Goal: Task Accomplishment & Management: Manage account settings

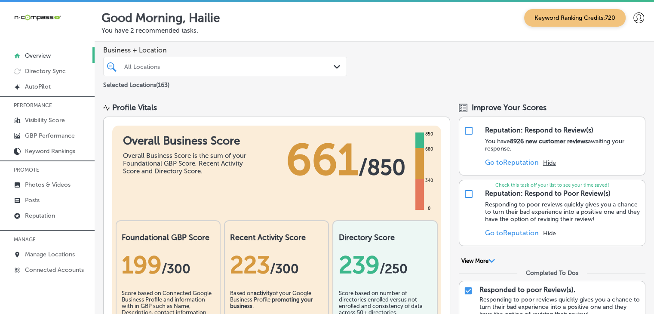
click at [181, 78] on div "Selected Locations ( 163 )" at bounding box center [225, 83] width 244 height 11
click at [189, 68] on div "All Locations" at bounding box center [229, 66] width 210 height 7
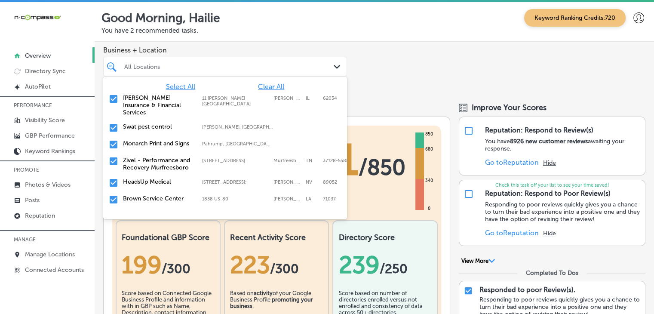
click at [268, 85] on span "Clear All" at bounding box center [271, 87] width 26 height 8
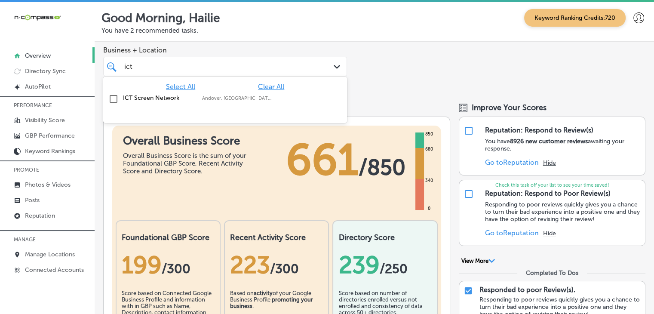
click at [266, 98] on label "Andover, [GEOGRAPHIC_DATA], [GEOGRAPHIC_DATA] | [GEOGRAPHIC_DATA], [GEOGRAPHIC_…" at bounding box center [237, 98] width 71 height 6
type input "ict"
click at [293, 55] on div "Business + Location option focused, 2 of 164. 2 results available for search te…" at bounding box center [225, 61] width 244 height 30
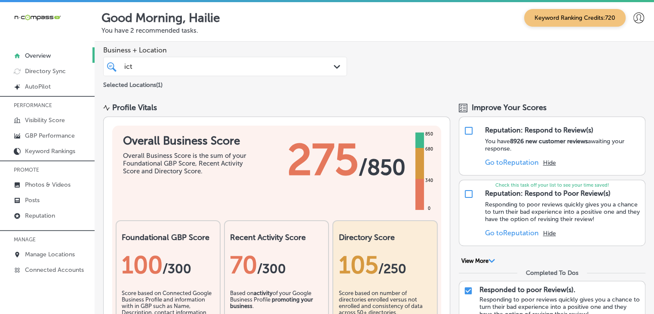
scroll to position [172, 0]
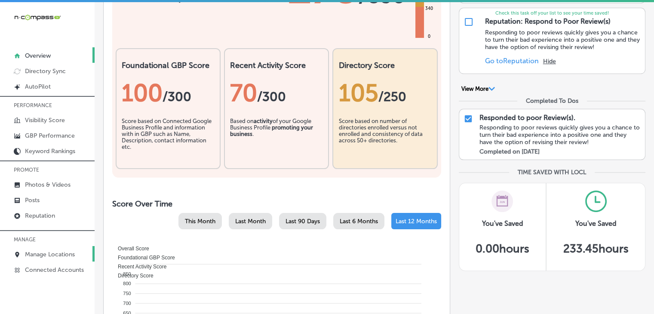
click at [63, 246] on link "Manage Locations" at bounding box center [47, 253] width 95 height 15
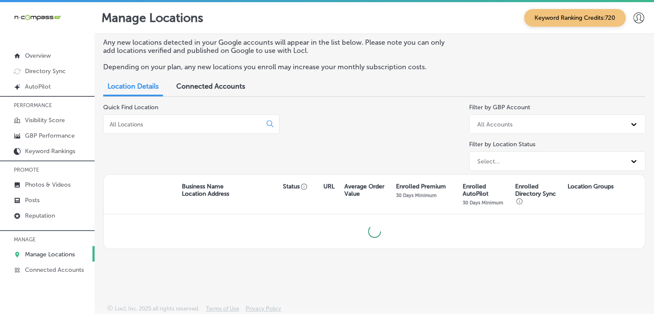
click at [187, 119] on div at bounding box center [191, 123] width 176 height 19
click at [187, 123] on input at bounding box center [184, 124] width 151 height 8
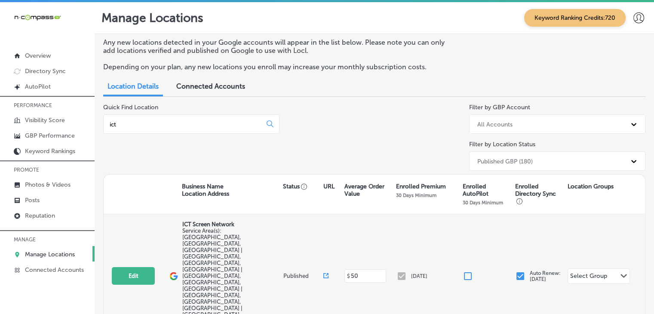
type input "ict"
click at [164, 267] on div "Edit This location is not published yet." at bounding box center [141, 276] width 58 height 18
click at [138, 267] on button "Edit" at bounding box center [133, 276] width 43 height 18
select select "US"
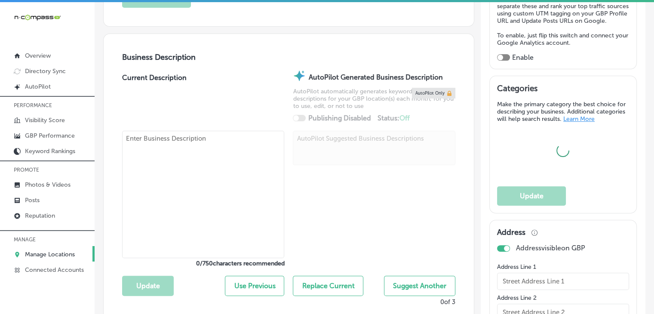
type input "ICT Screen Network"
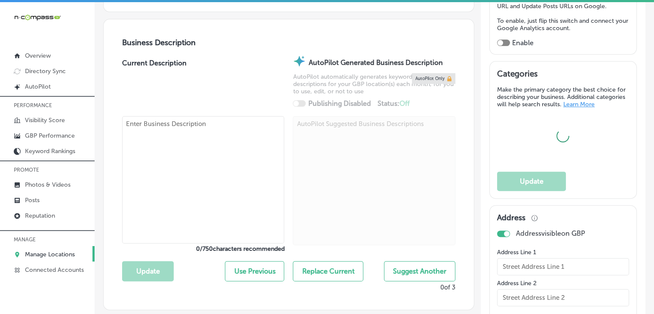
checkbox input "false"
type input "[STREET_ADDRESS]"
type input "Witchta"
type input "67219"
type input "US"
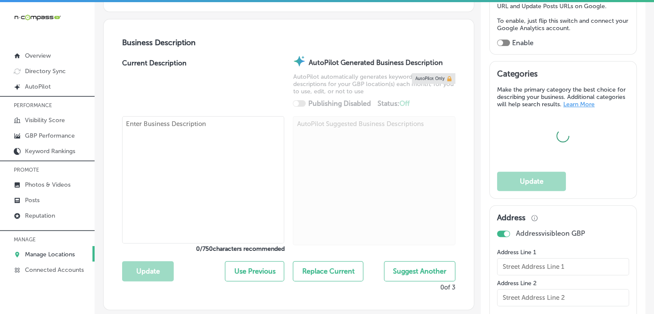
type input "[URL][DOMAIN_NAME]"
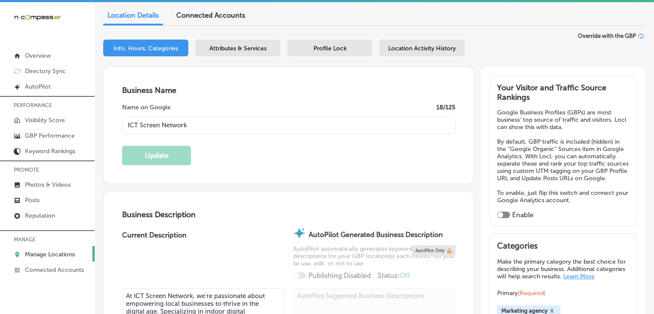
scroll to position [258, 0]
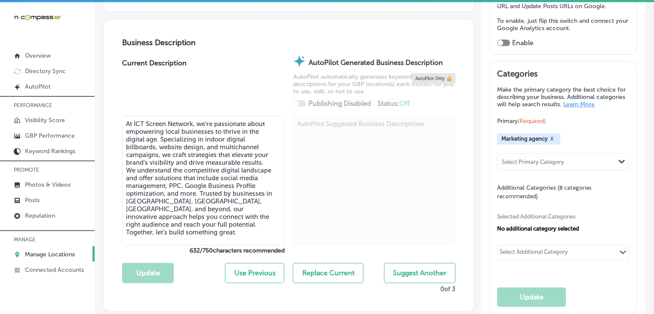
click at [191, 154] on textarea "At ICT Screen Network, we're passionate about empowering local businesses to th…" at bounding box center [203, 180] width 162 height 129
paste textarea "Trusted by businesses in [GEOGRAPHIC_DATA], [GEOGRAPHIC_DATA], [GEOGRAPHIC_DATA]"
type textarea "At ICT Screen Network, we're passionate about empowering local businesses to th…"
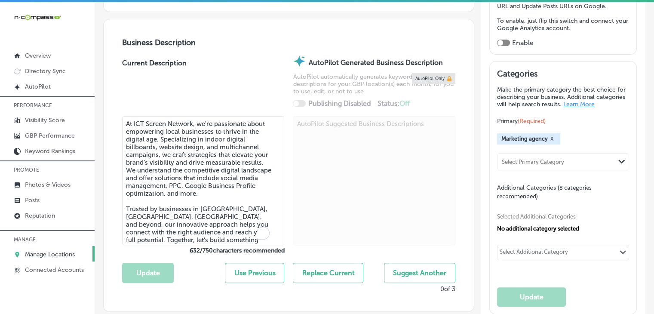
type input "[PHONE_NUMBER]"
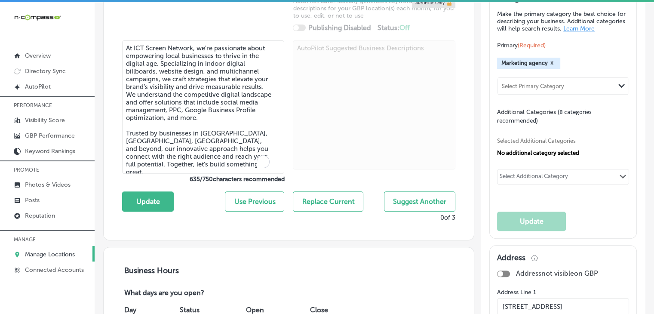
scroll to position [344, 0]
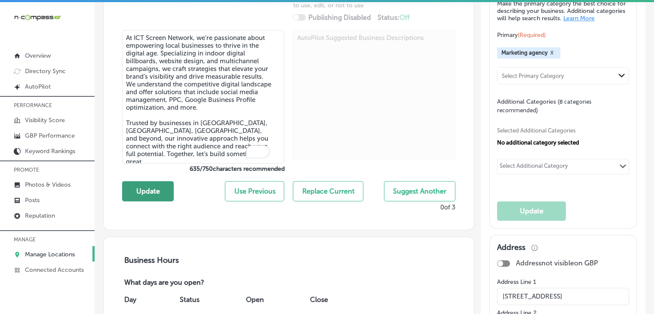
type textarea "At ICT Screen Network, we're passionate about empowering local businesses to th…"
click at [150, 181] on button "Update" at bounding box center [148, 191] width 52 height 20
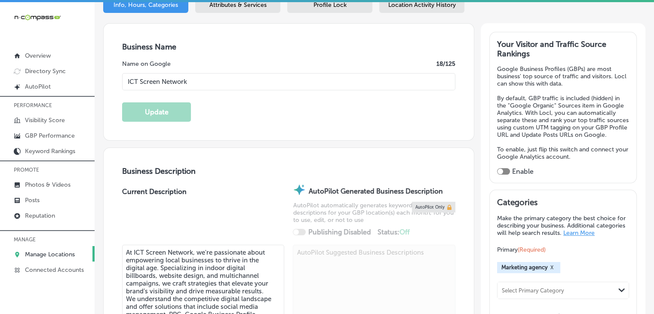
scroll to position [86, 0]
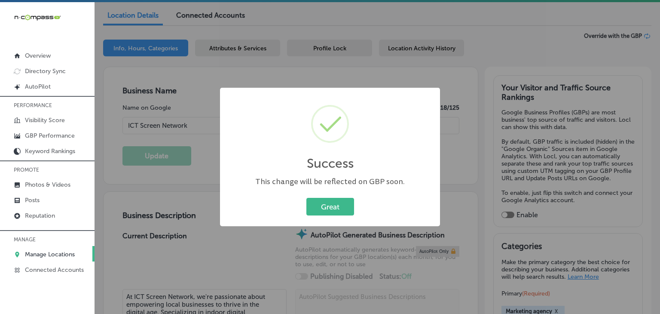
click at [414, 45] on div "Success × This change will be reflected on GBP soon. Great Cancel" at bounding box center [330, 157] width 660 height 314
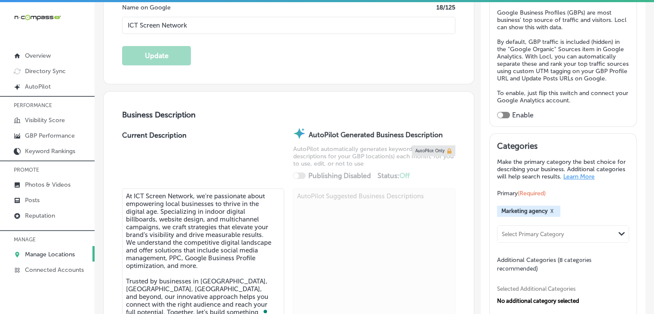
scroll to position [172, 0]
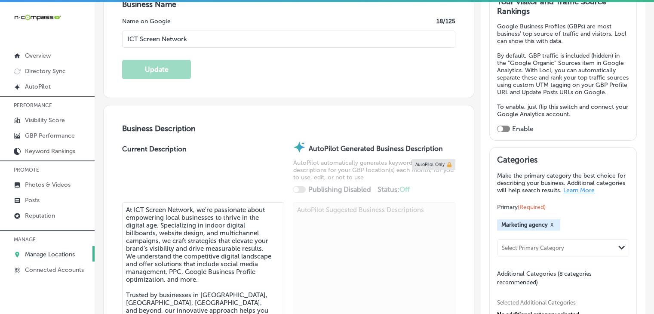
click at [501, 129] on div "Your Visitor and Traffic Source Rankings Google Business Profiles (GBPs) are mo…" at bounding box center [563, 65] width 132 height 136
click at [501, 139] on div "Your Visitor and Traffic Source Rankings Google Business Profiles (GBPs) are mo…" at bounding box center [562, 64] width 147 height 151
click at [501, 132] on div at bounding box center [503, 129] width 13 height 6
checkbox input "true"
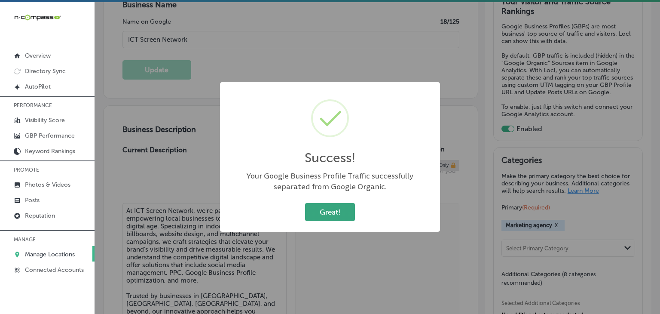
click at [341, 220] on button "Great!" at bounding box center [330, 212] width 50 height 18
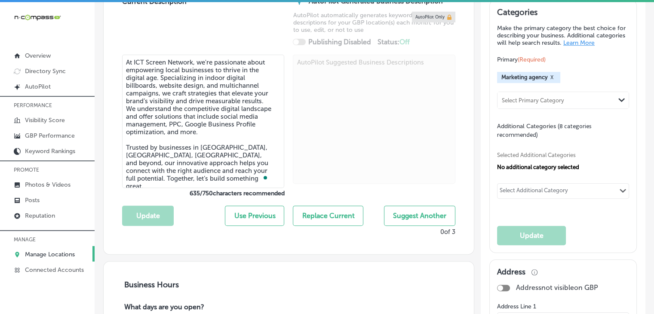
scroll to position [344, 0]
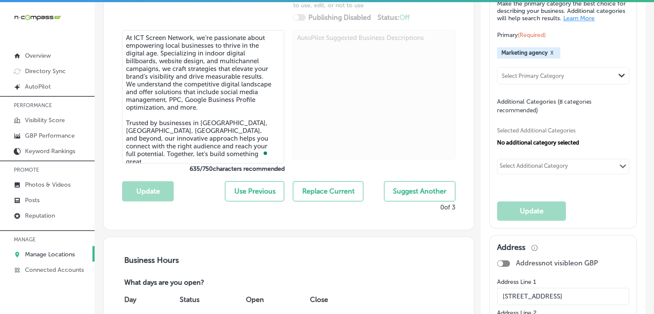
click at [537, 165] on div "Select Additional Category Path Created with Sketch." at bounding box center [563, 166] width 131 height 15
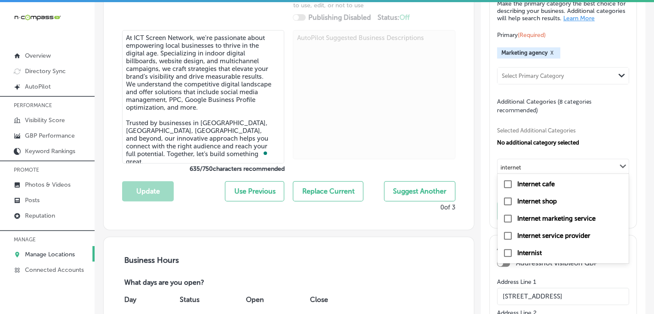
click at [550, 222] on label "Internet marketing service" at bounding box center [556, 219] width 78 height 8
type input "internet"
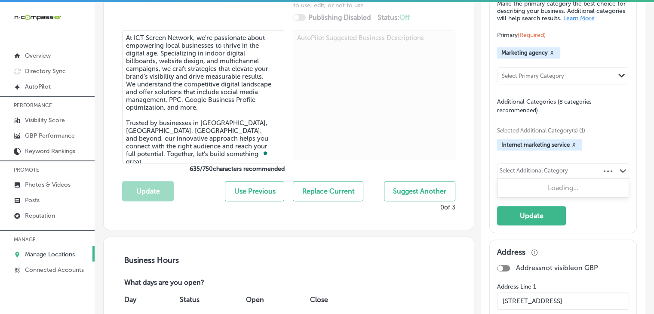
click at [501, 176] on div "Select Additional Category" at bounding box center [534, 172] width 68 height 10
paste input "Website Designer"
click at [568, 191] on div "Website designer" at bounding box center [563, 189] width 121 height 10
type input "Website Designer"
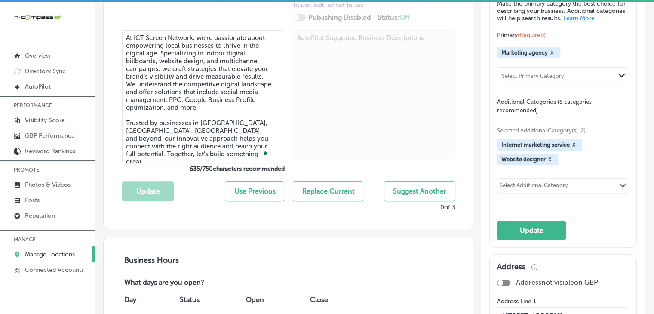
click at [535, 202] on div "Selected Additional Category(s) (2) Internet marketing service X Website design…" at bounding box center [563, 159] width 132 height 90
click at [535, 193] on div "Select Additional Category Path Created with Sketch." at bounding box center [563, 185] width 131 height 15
paste input "Social Media Marketing Agency"
type input "Social Media Marketing Agency"
click at [569, 193] on div "Select Additional Category Path Created with Sketch." at bounding box center [563, 185] width 131 height 15
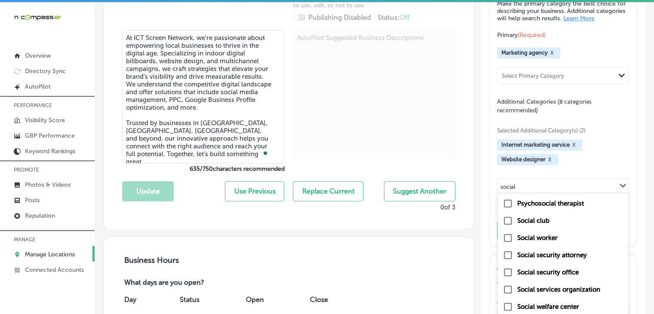
scroll to position [46, 0]
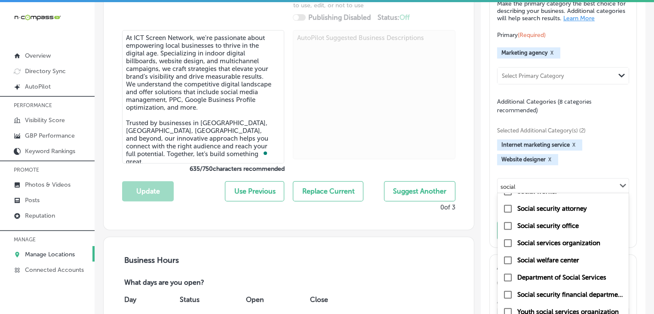
type input "social"
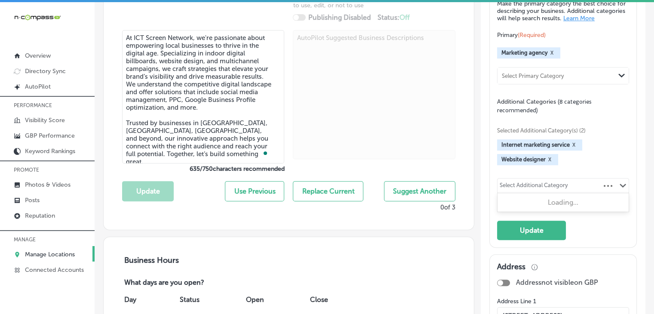
click at [535, 190] on div "Select Additional Category" at bounding box center [534, 187] width 68 height 10
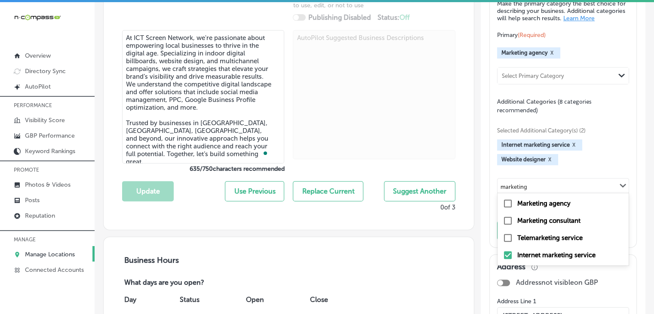
click at [589, 223] on div "Marketing consultant" at bounding box center [563, 220] width 121 height 10
type input "marketing"
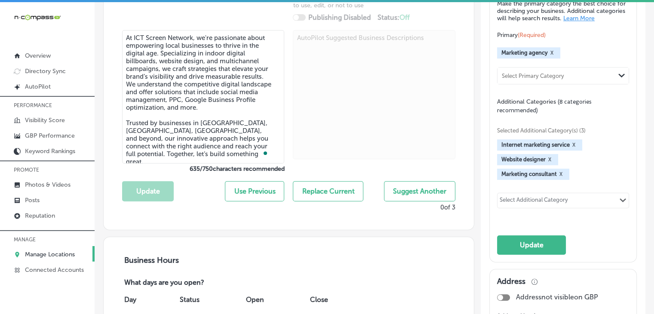
click at [524, 203] on div "Select Additional Category" at bounding box center [534, 202] width 68 height 10
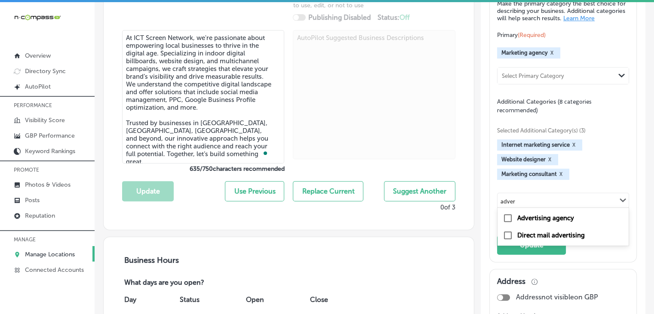
click at [524, 220] on div "Advertising agency" at bounding box center [563, 218] width 121 height 10
type input "adver"
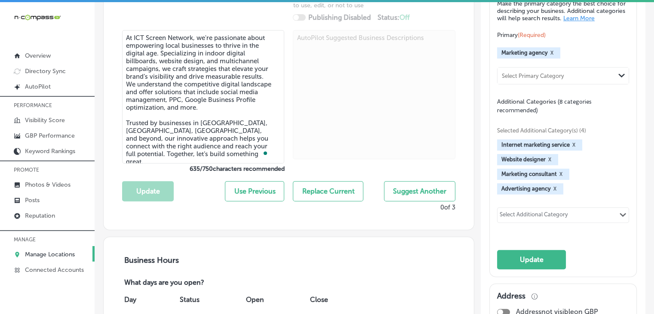
click at [507, 210] on div "Selected Additional Category(s) (4) Internet marketing service X Website design…" at bounding box center [563, 173] width 132 height 119
click at [507, 214] on div "Select Additional Category Path Created with Sketch." at bounding box center [563, 214] width 132 height 15
click at [510, 218] on div "Select Additional Category" at bounding box center [534, 216] width 68 height 10
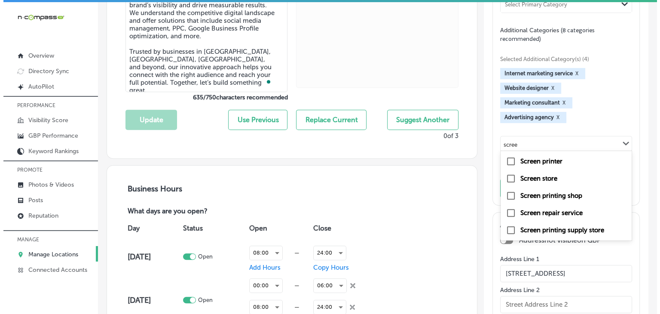
scroll to position [430, 0]
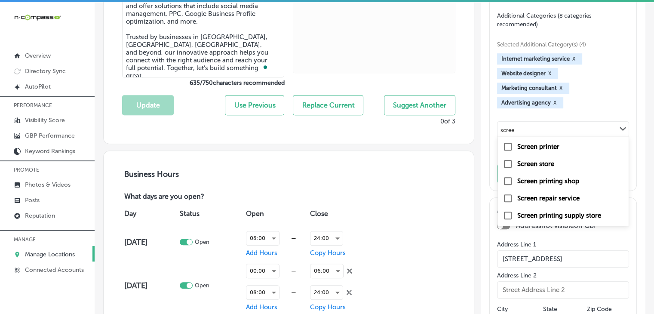
type input "scree"
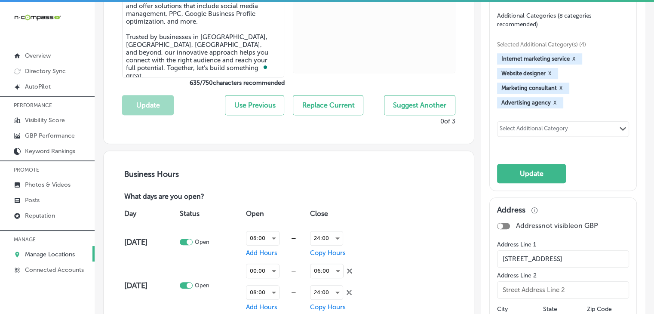
click at [551, 126] on div "Selected Additional Category(s) (4) Internet marketing service X Website design…" at bounding box center [563, 87] width 132 height 119
click at [553, 130] on div "Select Additional Category" at bounding box center [534, 129] width 73 height 12
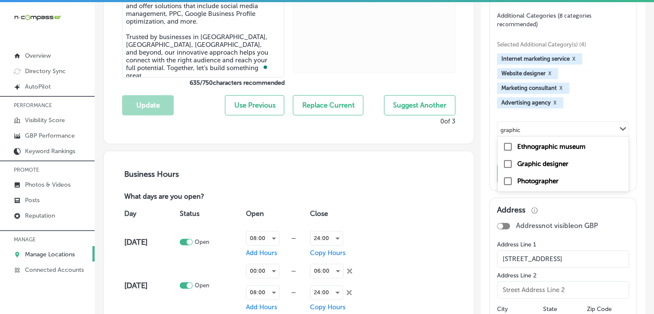
click at [559, 168] on label "Graphic designer" at bounding box center [542, 164] width 51 height 8
type input "graphic"
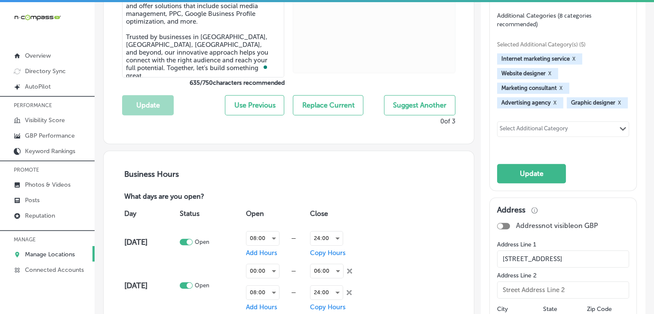
click at [513, 174] on div "Categories Make the primary category the best choice for describing your busine…" at bounding box center [563, 40] width 132 height 286
click at [520, 183] on button "Update" at bounding box center [531, 173] width 69 height 19
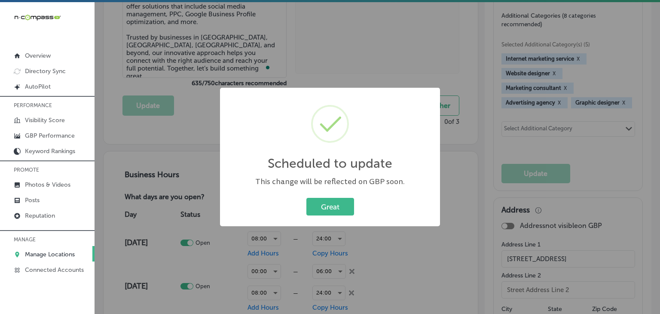
click at [424, 65] on div "Scheduled to update × This change will be reflected on GBP soon. Great Cancel" at bounding box center [330, 157] width 660 height 314
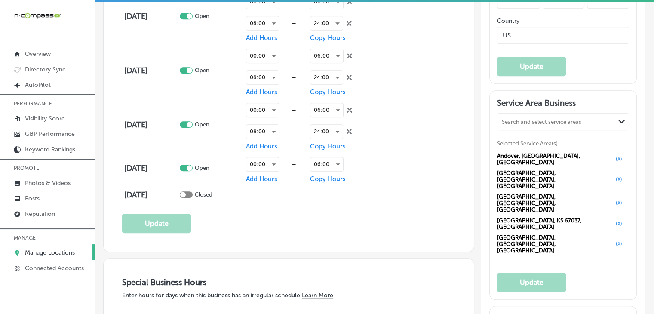
scroll to position [774, 0]
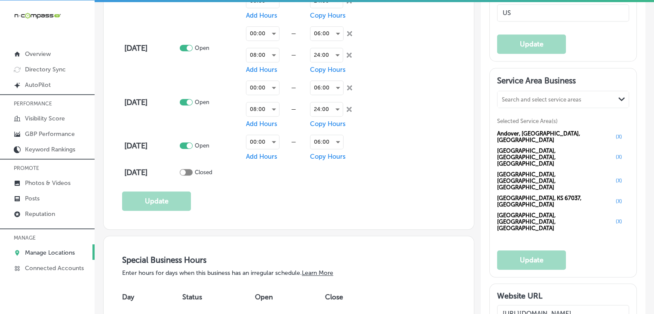
click at [552, 102] on div "Search and select service areas" at bounding box center [542, 99] width 80 height 6
paste input "Maize, [GEOGRAPHIC_DATA]"
click at [547, 141] on div "Maize [GEOGRAPHIC_DATA], [GEOGRAPHIC_DATA]" at bounding box center [563, 125] width 131 height 31
type input "Maize, [GEOGRAPHIC_DATA]"
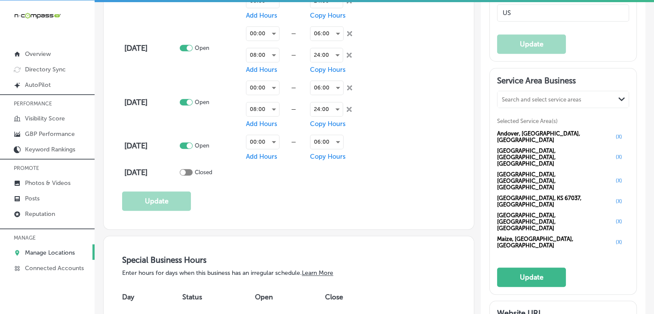
drag, startPoint x: 521, startPoint y: 129, endPoint x: 523, endPoint y: 117, distance: 12.7
click at [522, 129] on div "Search and select service areas Path Created with Sketch. Selected Service Area…" at bounding box center [563, 171] width 132 height 160
click at [524, 102] on div "Search and select service areas" at bounding box center [542, 99] width 80 height 6
paste input "[PERSON_NAME], [GEOGRAPHIC_DATA]"
click at [547, 132] on div "[PERSON_NAME] KS, [GEOGRAPHIC_DATA]" at bounding box center [563, 125] width 131 height 31
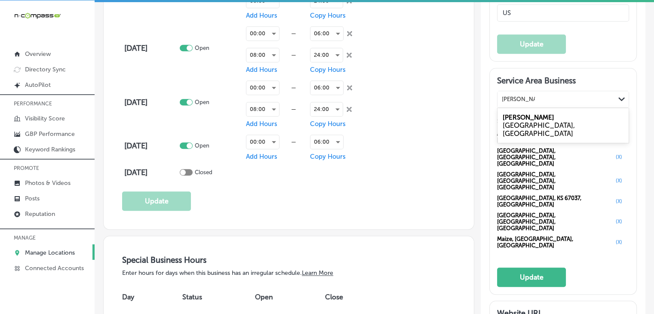
type input "[PERSON_NAME], [GEOGRAPHIC_DATA]"
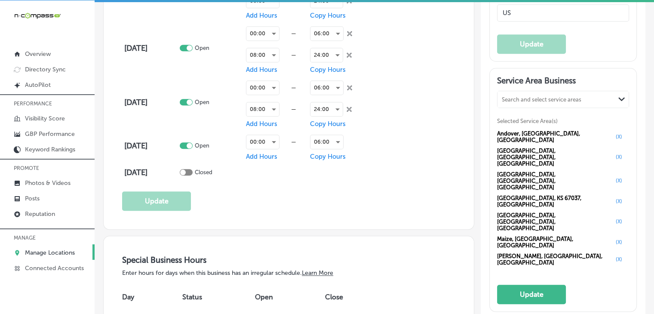
click at [538, 89] on h3 "Service Area Business" at bounding box center [563, 82] width 132 height 13
click at [539, 89] on h3 "Service Area Business" at bounding box center [563, 82] width 132 height 13
click at [542, 108] on div "Search and select service areas Path Created with Sketch." at bounding box center [563, 99] width 131 height 16
paste input "[GEOGRAPHIC_DATA], [GEOGRAPHIC_DATA]"
click at [562, 138] on div "[GEOGRAPHIC_DATA], [GEOGRAPHIC_DATA]" at bounding box center [563, 129] width 121 height 16
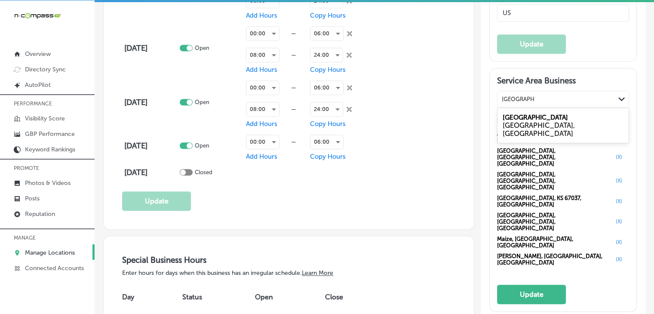
type input "[GEOGRAPHIC_DATA], [GEOGRAPHIC_DATA]"
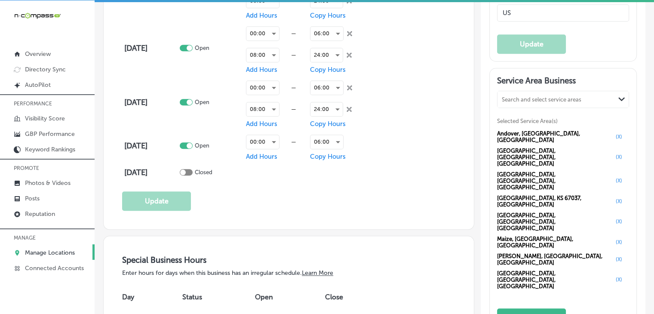
click at [512, 102] on div "Search and select service areas" at bounding box center [542, 99] width 80 height 6
paste input "Mulvane, [GEOGRAPHIC_DATA]"
click at [539, 138] on div "[GEOGRAPHIC_DATA], [GEOGRAPHIC_DATA]" at bounding box center [563, 129] width 121 height 16
type input "Mulvane, [GEOGRAPHIC_DATA]"
click at [499, 108] on div "Search and select service areas Path Created with Sketch." at bounding box center [563, 99] width 131 height 16
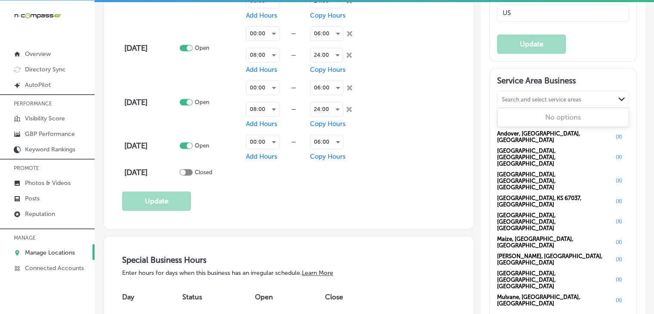
paste input "Bel Aire, [GEOGRAPHIC_DATA]"
click at [557, 138] on div "[GEOGRAPHIC_DATA], [GEOGRAPHIC_DATA]" at bounding box center [563, 129] width 121 height 16
type input "Bel Aire, [GEOGRAPHIC_DATA]"
click at [545, 105] on div "Search and select service areas" at bounding box center [556, 99] width 117 height 12
paste input "Newton, [GEOGRAPHIC_DATA]"
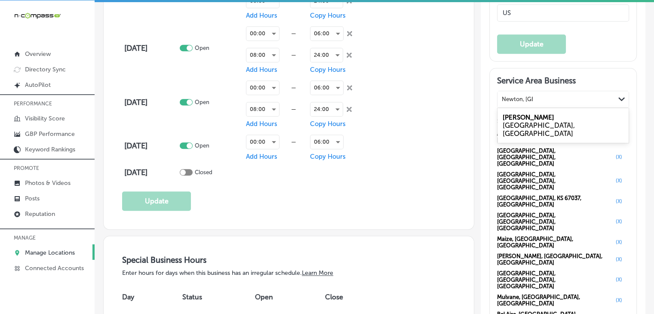
click at [540, 138] on div "[GEOGRAPHIC_DATA], [GEOGRAPHIC_DATA]" at bounding box center [563, 129] width 121 height 16
type input "Newton, [GEOGRAPHIC_DATA]"
click at [556, 102] on div "Search and select service areas" at bounding box center [542, 99] width 80 height 6
paste input "[GEOGRAPHIC_DATA], [GEOGRAPHIC_DATA]"
click at [527, 137] on div "Augusta [GEOGRAPHIC_DATA], [GEOGRAPHIC_DATA]" at bounding box center [563, 125] width 131 height 31
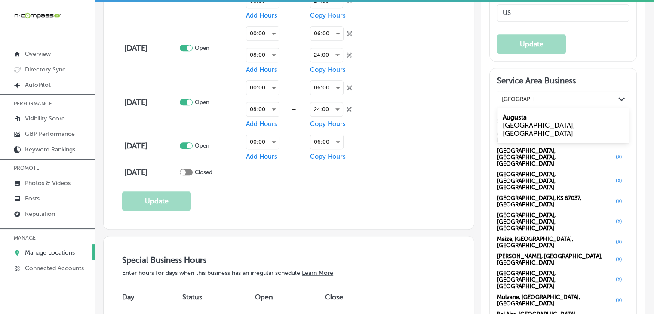
type input "[GEOGRAPHIC_DATA], [GEOGRAPHIC_DATA]"
click at [518, 129] on div "Search and select service areas Path Created with Sketch. Selected Service Area…" at bounding box center [563, 229] width 132 height 276
click at [519, 108] on div "Search and select service areas Path Created with Sketch." at bounding box center [563, 99] width 131 height 16
paste input "[GEOGRAPHIC_DATA], [GEOGRAPHIC_DATA]"
click at [525, 138] on div "[GEOGRAPHIC_DATA], [GEOGRAPHIC_DATA]" at bounding box center [563, 129] width 121 height 16
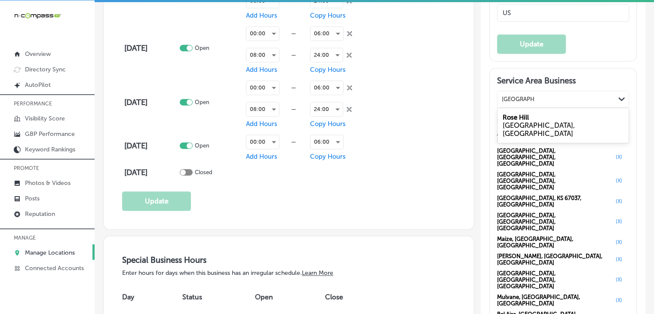
type input "[GEOGRAPHIC_DATA], [GEOGRAPHIC_DATA]"
click at [526, 102] on div "Search and select service areas" at bounding box center [542, 99] width 80 height 6
paste input "[GEOGRAPHIC_DATA], [GEOGRAPHIC_DATA]"
click at [525, 121] on label "Clearwater" at bounding box center [519, 118] width 33 height 8
type input "[GEOGRAPHIC_DATA], [GEOGRAPHIC_DATA]"
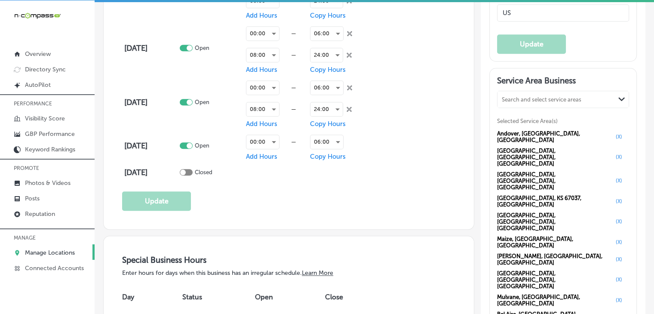
click at [512, 108] on div "Search and select service areas Path Created with Sketch." at bounding box center [563, 99] width 131 height 16
paste input "Kechi, [GEOGRAPHIC_DATA]"
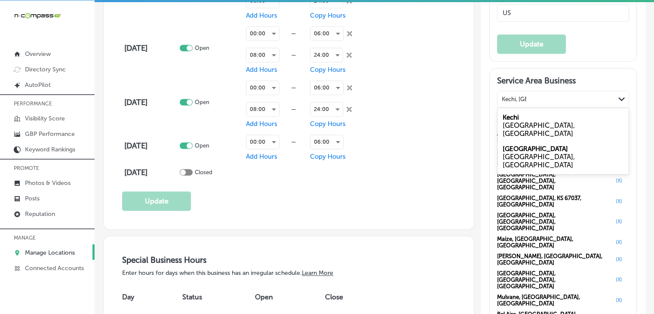
click at [523, 141] on div "Kechi KS, [GEOGRAPHIC_DATA]" at bounding box center [563, 125] width 131 height 31
type input "Kechi, [GEOGRAPHIC_DATA]"
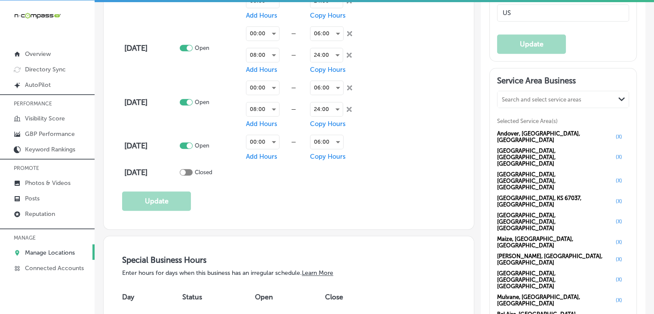
click at [545, 105] on div "Search and select service areas" at bounding box center [556, 99] width 117 height 12
paste input "[GEOGRAPHIC_DATA], [GEOGRAPHIC_DATA]"
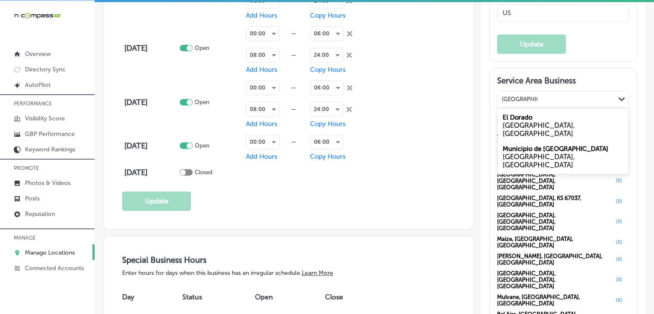
click at [519, 138] on div "[GEOGRAPHIC_DATA], [GEOGRAPHIC_DATA]" at bounding box center [563, 129] width 121 height 16
type input "[GEOGRAPHIC_DATA], [GEOGRAPHIC_DATA]"
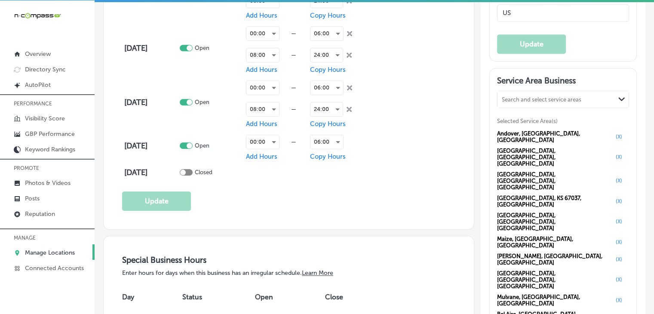
click at [530, 109] on div "Service Area Business Search and select service areas Path Created with Sketch.…" at bounding box center [563, 283] width 132 height 415
click at [530, 108] on div "Search and select service areas Path Created with Sketch." at bounding box center [563, 99] width 131 height 16
paste input "[GEOGRAPHIC_DATA], [GEOGRAPHIC_DATA]"
click at [521, 138] on div "[GEOGRAPHIC_DATA], [GEOGRAPHIC_DATA]" at bounding box center [563, 129] width 121 height 16
type input "[GEOGRAPHIC_DATA], [GEOGRAPHIC_DATA]"
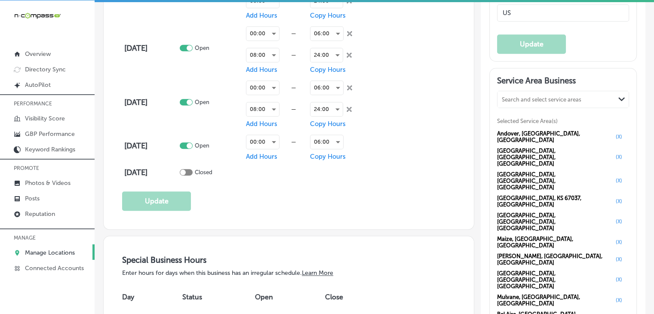
click at [490, 118] on div "Service Area Business Search and select service areas Path Created with Sketch.…" at bounding box center [563, 295] width 147 height 454
click at [492, 118] on div "Service Area Business Search and select service areas Path Created with Sketch.…" at bounding box center [563, 295] width 147 height 454
click at [502, 102] on div "Search and select service areas" at bounding box center [542, 99] width 80 height 6
paste input "Kingman, [GEOGRAPHIC_DATA]"
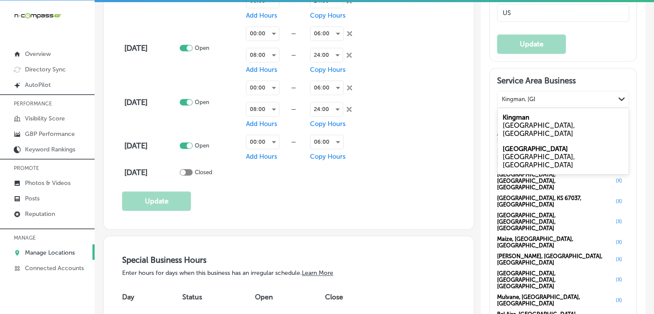
click at [519, 121] on label "Kingman" at bounding box center [516, 118] width 27 height 8
type input "Kingman, [GEOGRAPHIC_DATA]"
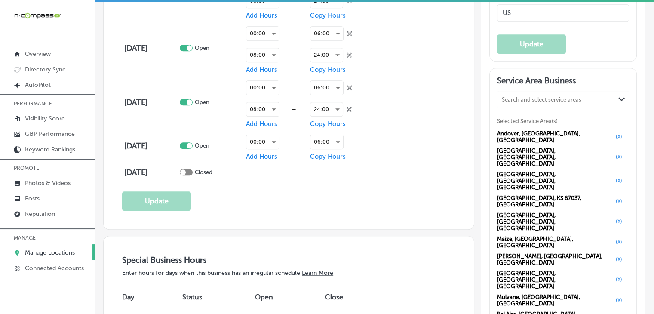
click at [549, 108] on div "Search and select service areas Path Created with Sketch." at bounding box center [563, 99] width 131 height 16
paste input "[PERSON_NAME], [GEOGRAPHIC_DATA]"
click at [535, 138] on div "[GEOGRAPHIC_DATA], [GEOGRAPHIC_DATA]" at bounding box center [563, 129] width 121 height 16
type input "[PERSON_NAME], [GEOGRAPHIC_DATA]"
click at [511, 102] on div "Search and select service areas" at bounding box center [542, 99] width 80 height 6
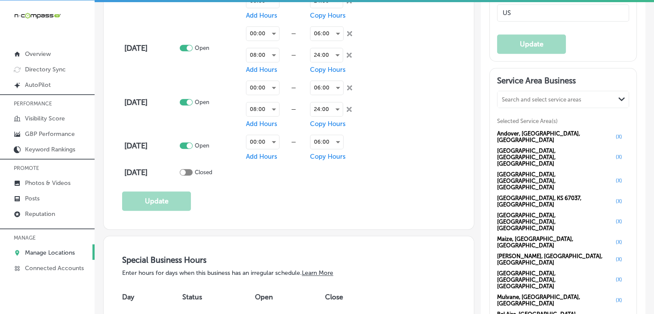
paste input "Hutchinson, [GEOGRAPHIC_DATA]"
click at [527, 132] on div "Hutchinson [GEOGRAPHIC_DATA], [GEOGRAPHIC_DATA]" at bounding box center [563, 125] width 131 height 31
type input "Hutchinson, [GEOGRAPHIC_DATA]"
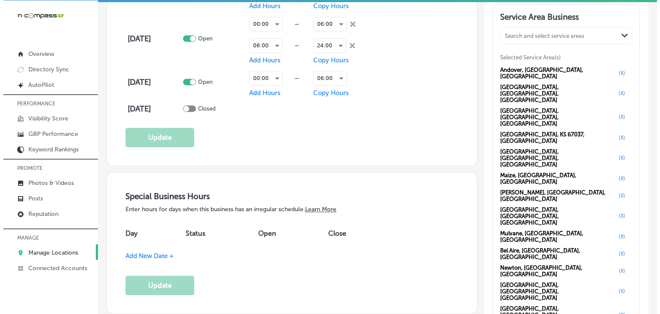
scroll to position [860, 0]
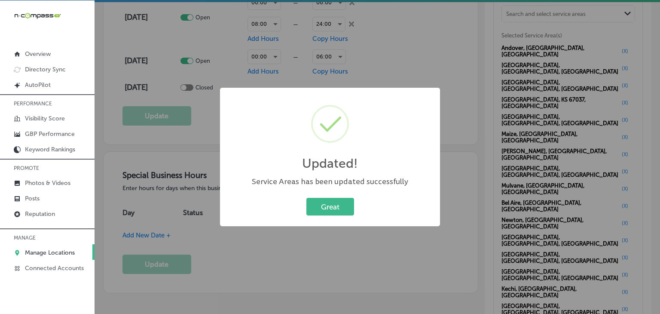
scroll to position [861, 0]
